Goal: Information Seeking & Learning: Understand process/instructions

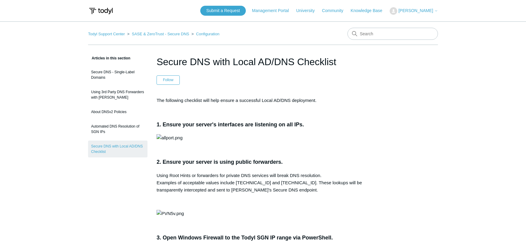
click at [346, 123] on h3 "1. Ensure your server's interfaces are listening on all IPs." at bounding box center [263, 124] width 213 height 9
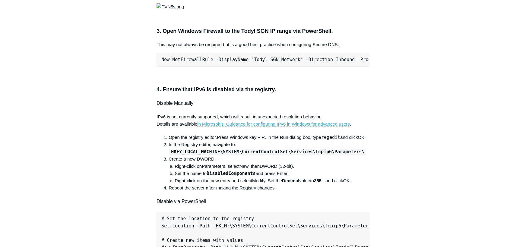
scroll to position [211, 0]
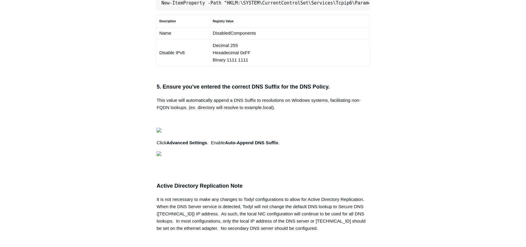
scroll to position [453, 0]
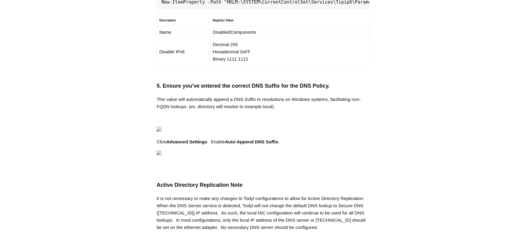
drag, startPoint x: 161, startPoint y: 81, endPoint x: 394, endPoint y: 84, distance: 233.5
click at [394, 84] on div "Articles in this section Secure DNS - Single-Label Domains Using 3rd Party DNS …" at bounding box center [263, 23] width 350 height 842
copy pre "New-NetFirewallRule -DisplayName "Todyl SGN Network" -Direction Inbound -Progra…"
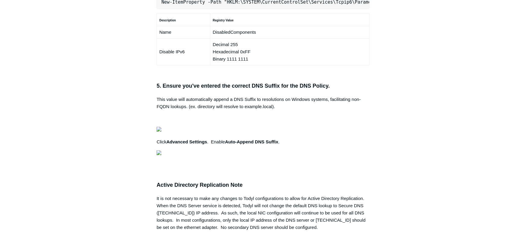
copy pre "New-NetFirewallRule -DisplayName "Todyl SGN Network" -Direction Inbound -Progra…"
click at [90, 169] on aside "Articles in this section Secure DNS - Single-Label Domains Using 3rd Party DNS …" at bounding box center [117, 20] width 59 height 836
click at [410, 155] on div "Articles in this section Secure DNS - Single-Label Domains Using 3rd Party DNS …" at bounding box center [263, 23] width 350 height 842
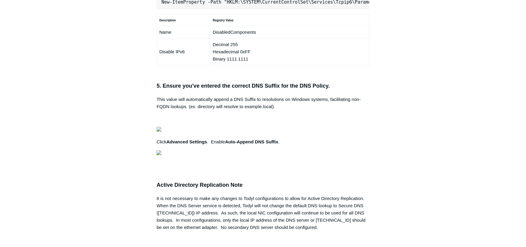
click at [114, 154] on aside "Articles in this section Secure DNS - Single-Label Domains Using 3rd Party DNS …" at bounding box center [117, 20] width 59 height 836
drag, startPoint x: 169, startPoint y: 178, endPoint x: 350, endPoint y: 180, distance: 181.3
copy code "HKEY_LOCAL_MACHINE\SYSTEM\CurrentControlSet\Services\Tcpip6\Parameters\"
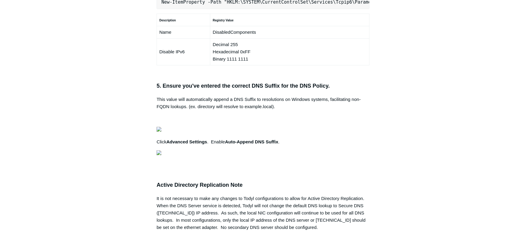
drag, startPoint x: 171, startPoint y: 179, endPoint x: 350, endPoint y: 181, distance: 179.2
drag, startPoint x: 350, startPoint y: 181, endPoint x: 335, endPoint y: 181, distance: 15.4
copy code "HKEY_LOCAL_MACHINE\SYSTEM\CurrentControlSet\Services\Tcpip6\Parameters\"
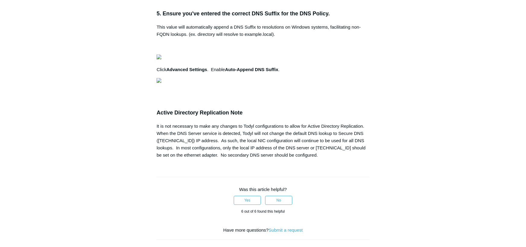
scroll to position [573, 0]
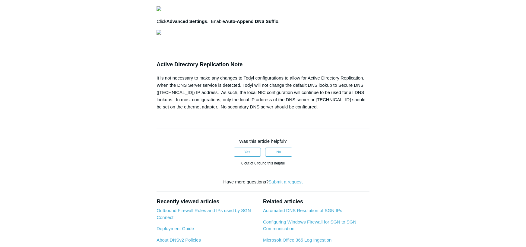
drag, startPoint x: 160, startPoint y: 123, endPoint x: 372, endPoint y: 154, distance: 213.7
copy pre "# Set the location to the registry Set-Location -Path "HKLM:\SYSTEM\CurrentCont…"
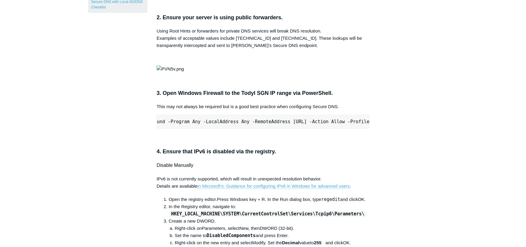
scroll to position [91, 0]
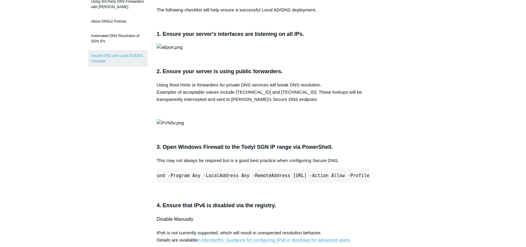
click at [276, 51] on p at bounding box center [263, 47] width 213 height 7
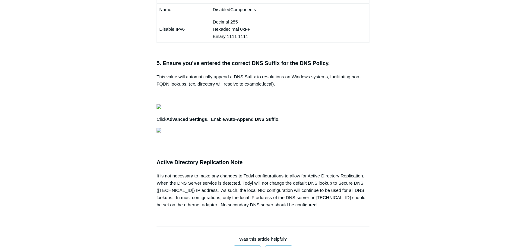
scroll to position [483, 0]
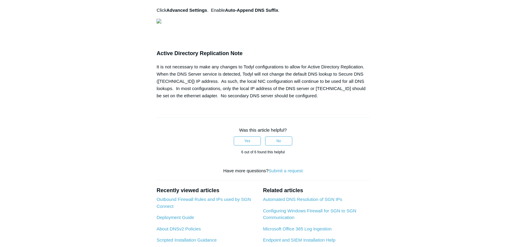
scroll to position [694, 0]
